Goal: Book appointment/travel/reservation

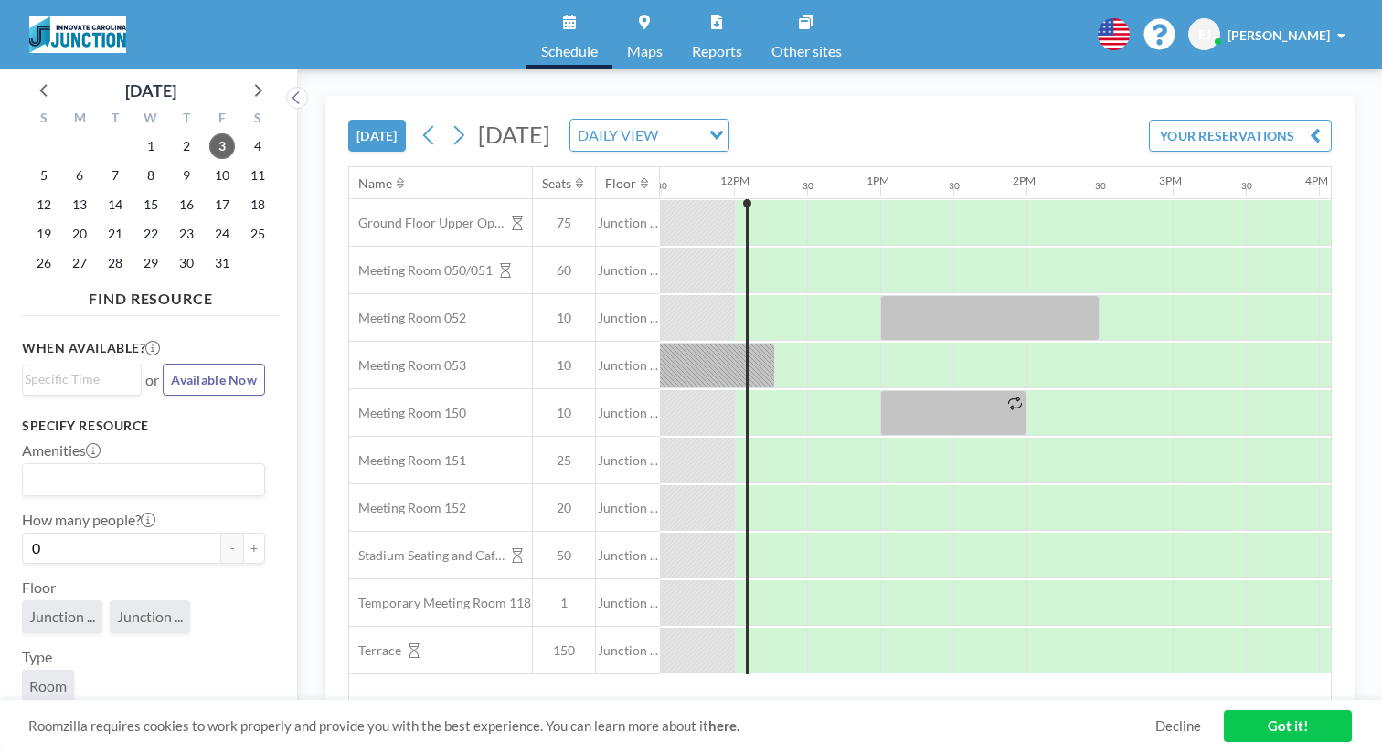
scroll to position [0, 1682]
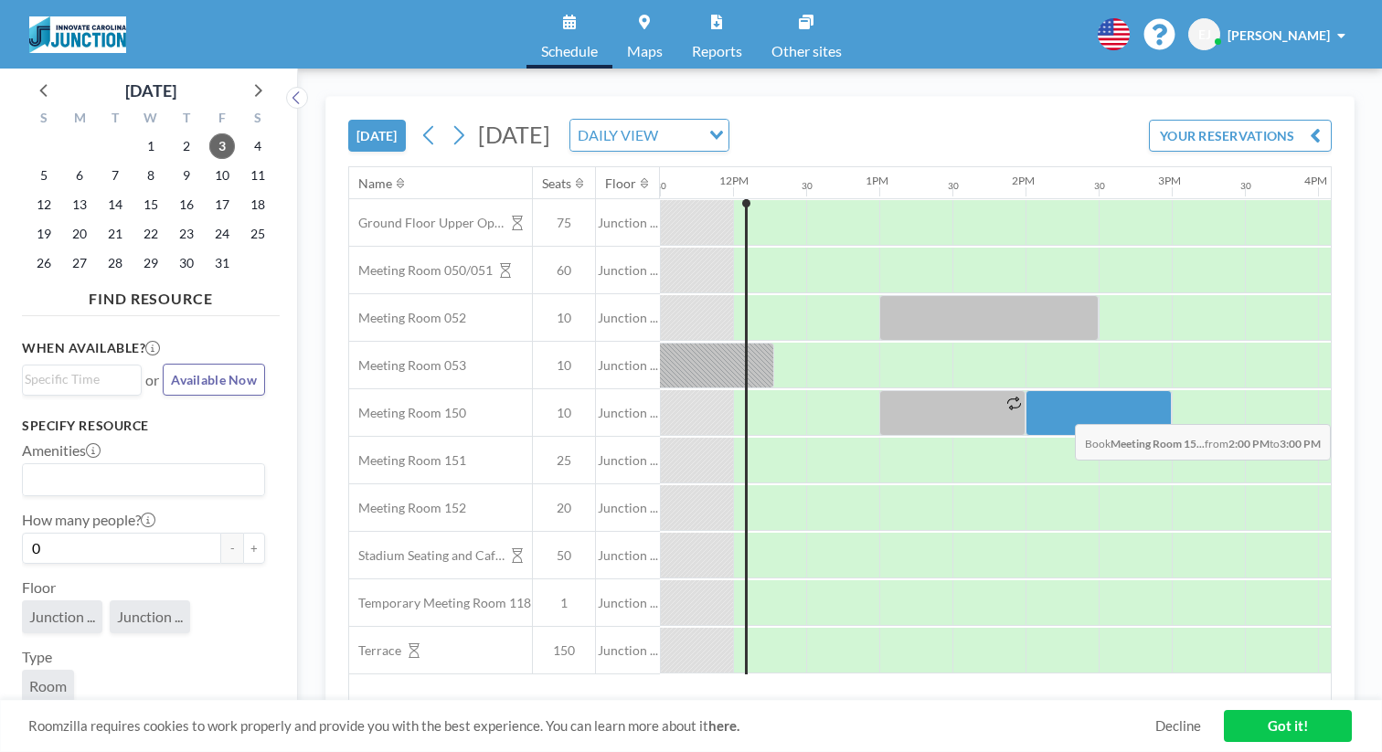
drag, startPoint x: 1039, startPoint y: 407, endPoint x: 1162, endPoint y: 410, distance: 122.5
click at [1162, 410] on div at bounding box center [1099, 413] width 146 height 46
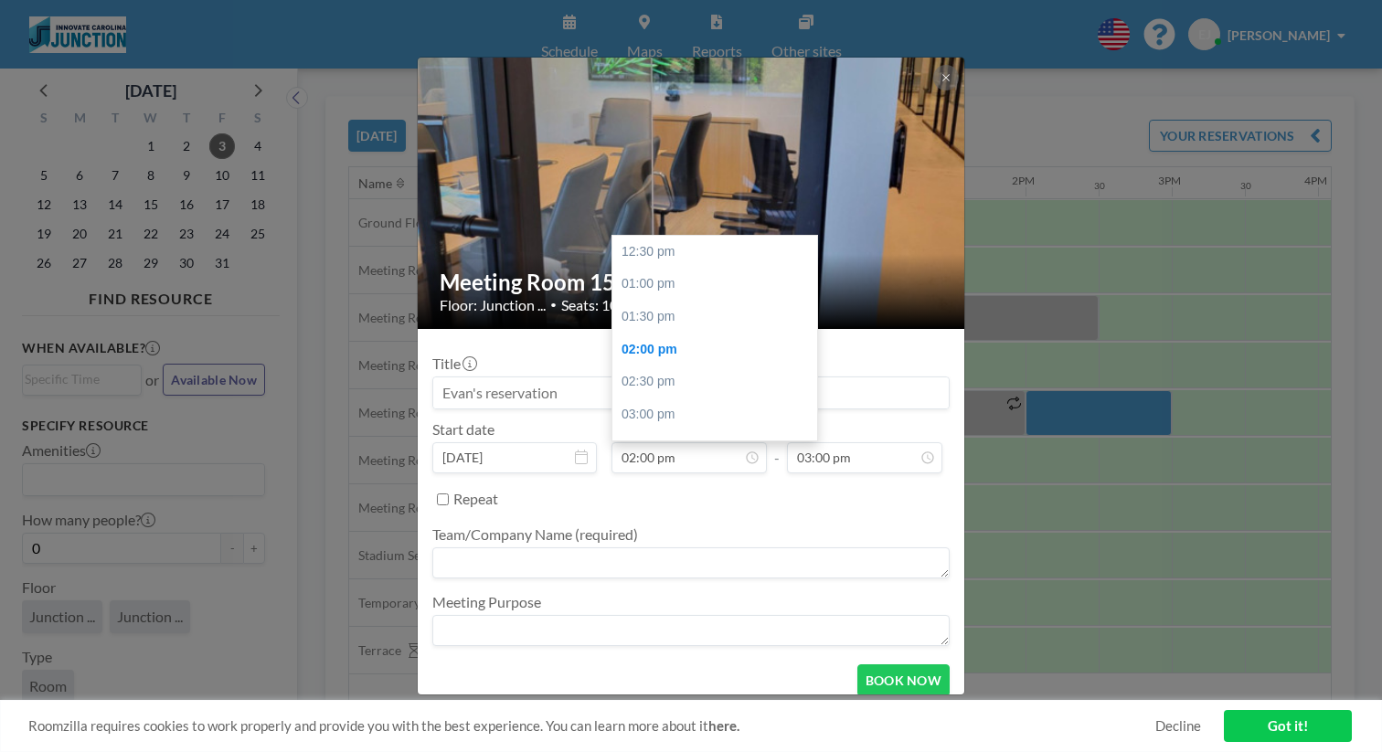
scroll to position [98, 0]
click at [569, 394] on input at bounding box center [691, 393] width 516 height 31
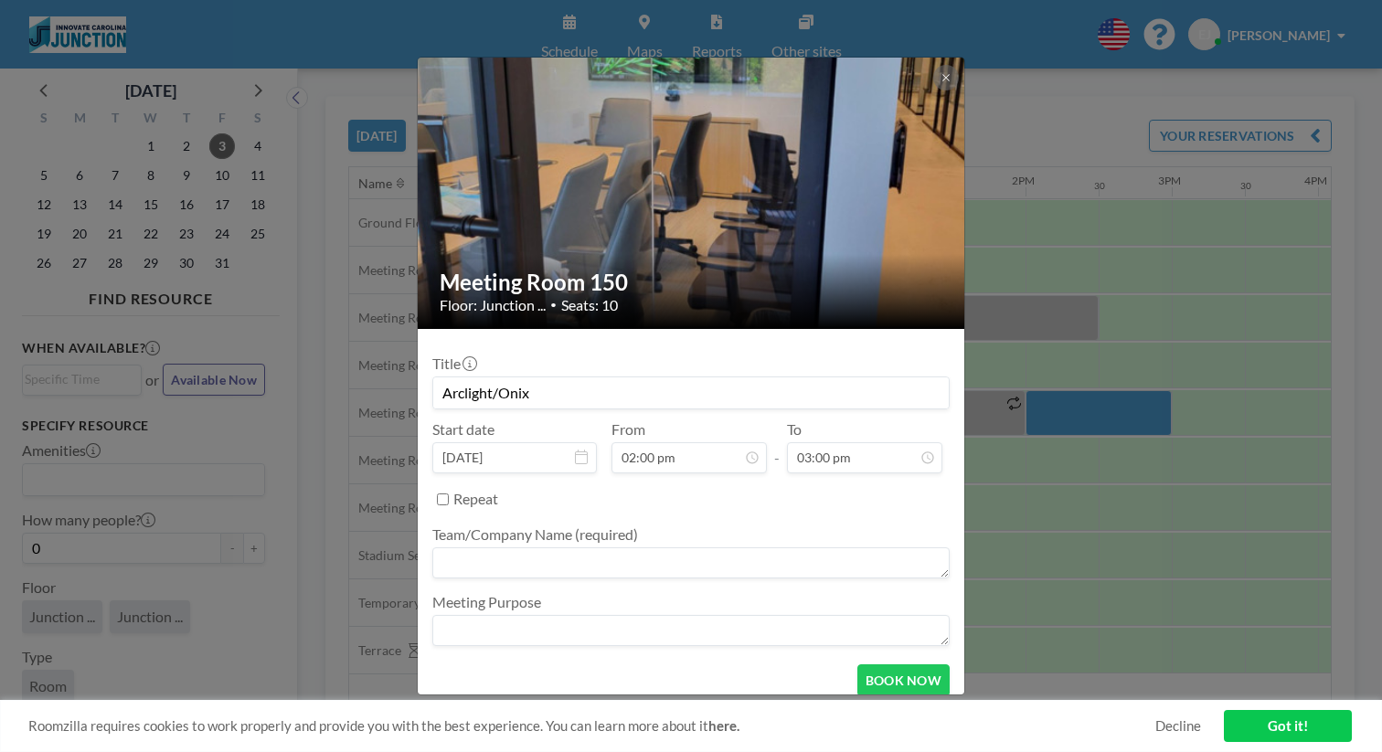
type input "Arclight/Onix"
click at [553, 565] on textarea at bounding box center [690, 563] width 517 height 31
type textarea "O"
type textarea "Arclight"
type textarea "meet"
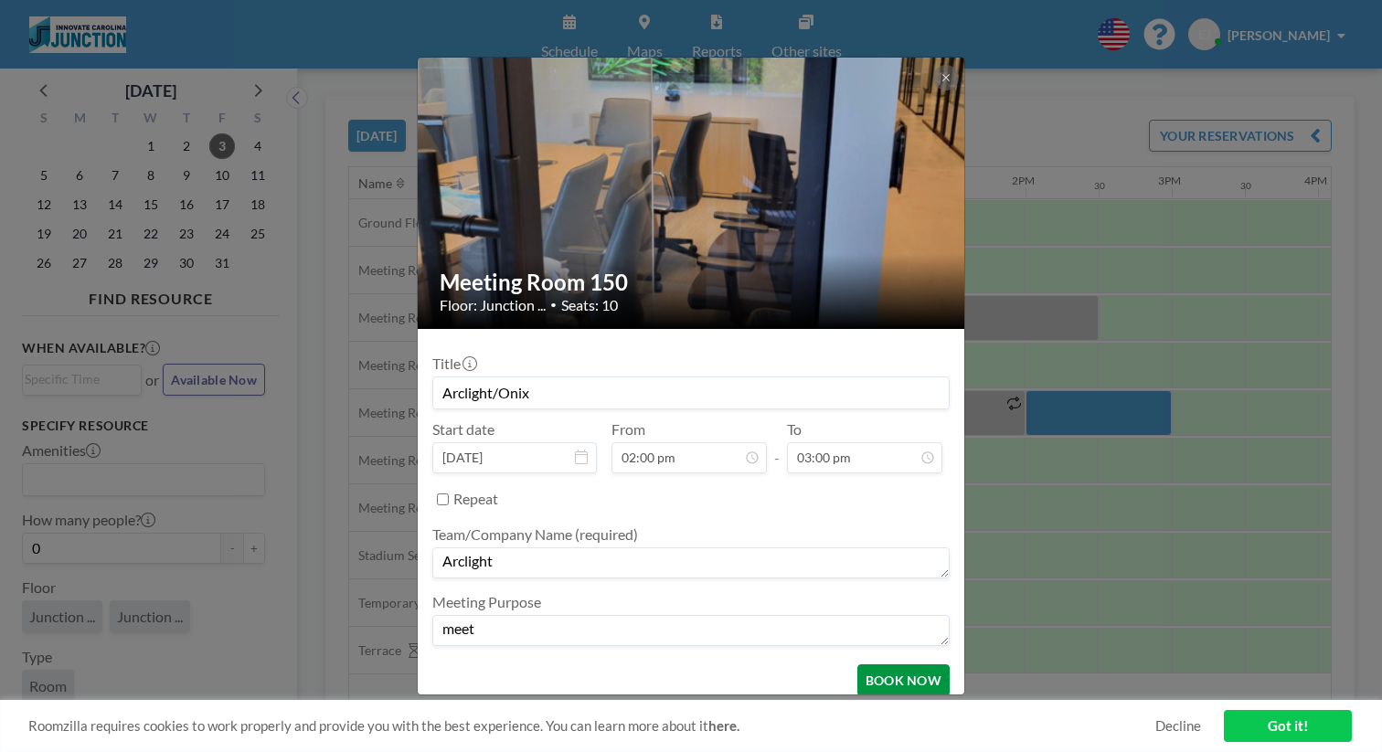
click at [888, 685] on button "BOOK NOW" at bounding box center [903, 681] width 92 height 32
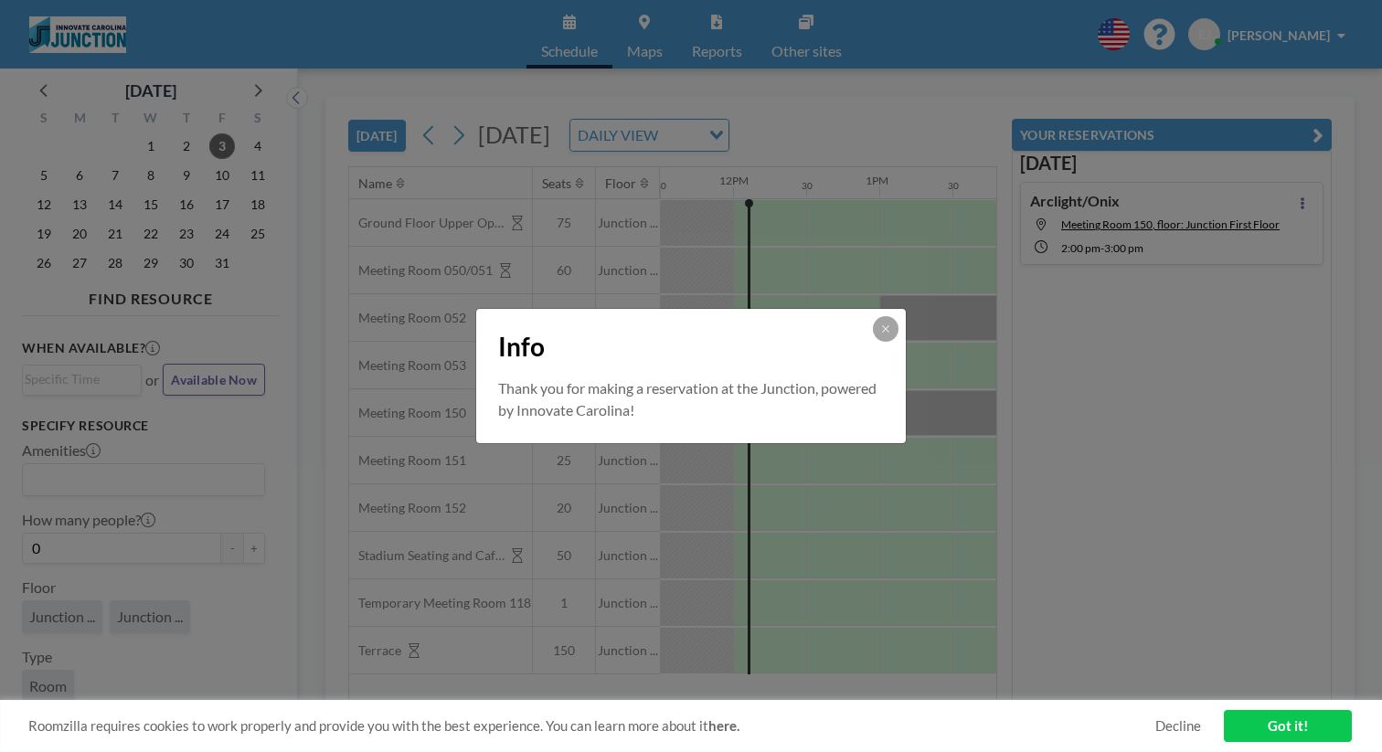
click at [1331, 486] on div "Info Thank you for making a reservation at the Junction, powered by Innovate Ca…" at bounding box center [691, 376] width 1382 height 752
